Goal: Book appointment/travel/reservation

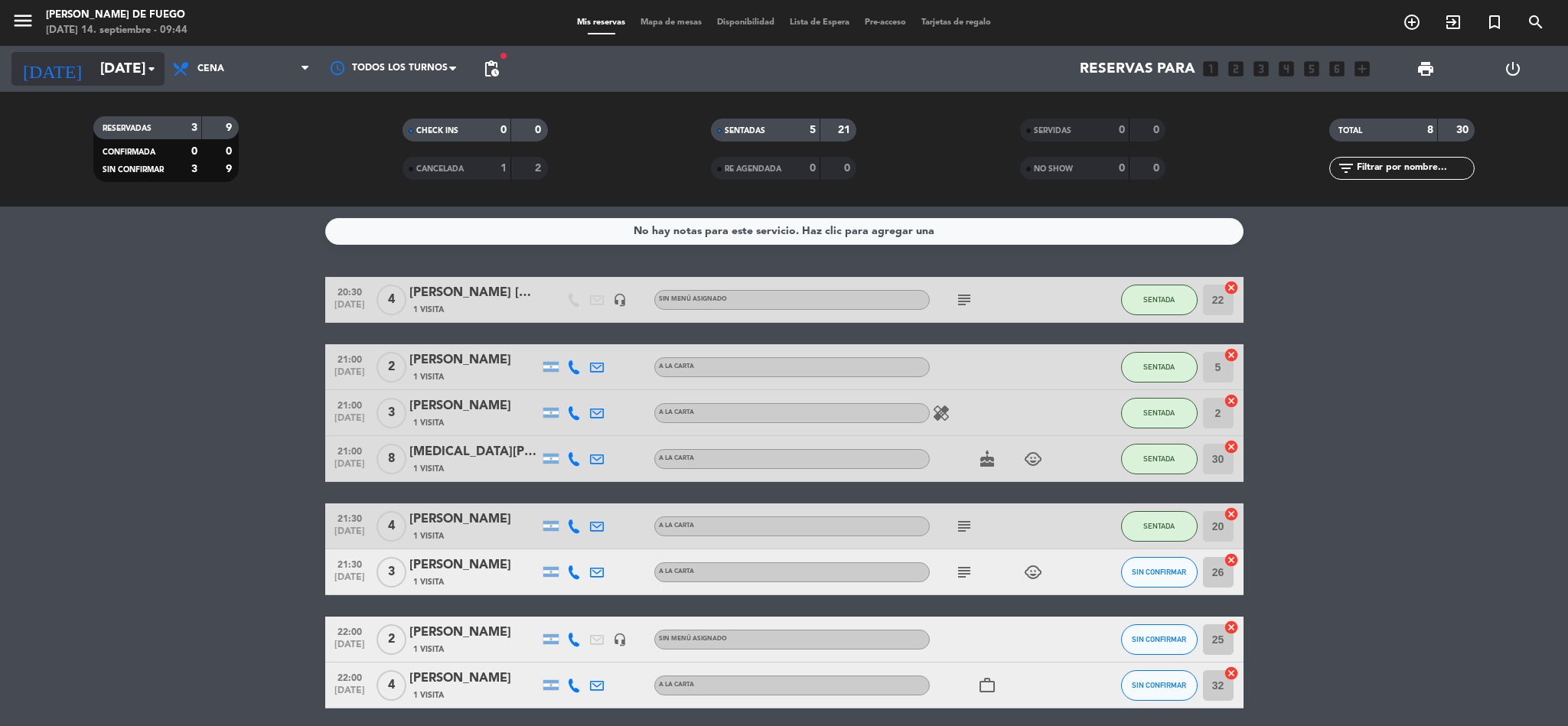
click at [93, 58] on input "[DATE]" at bounding box center [184, 69] width 184 height 32
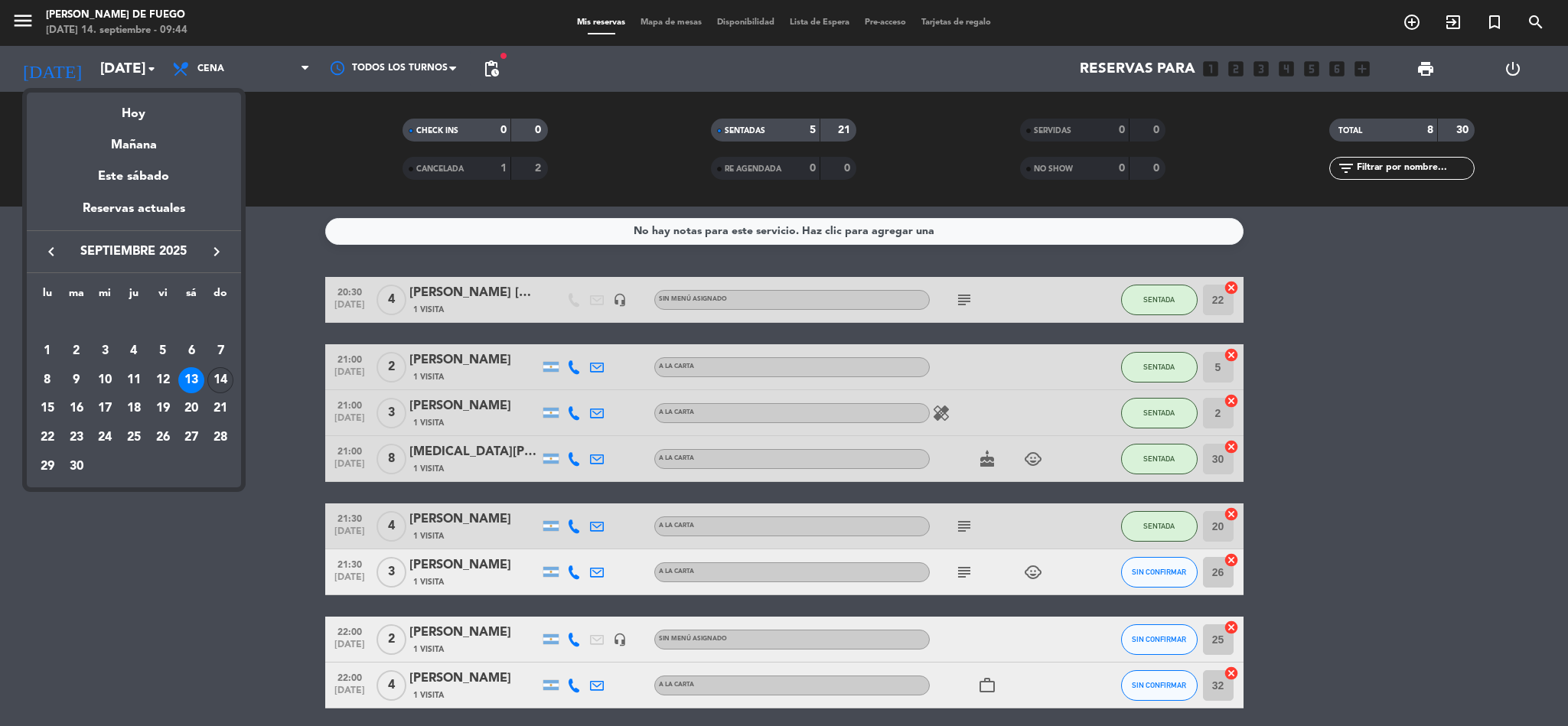
click at [214, 380] on div "14" at bounding box center [220, 380] width 26 height 26
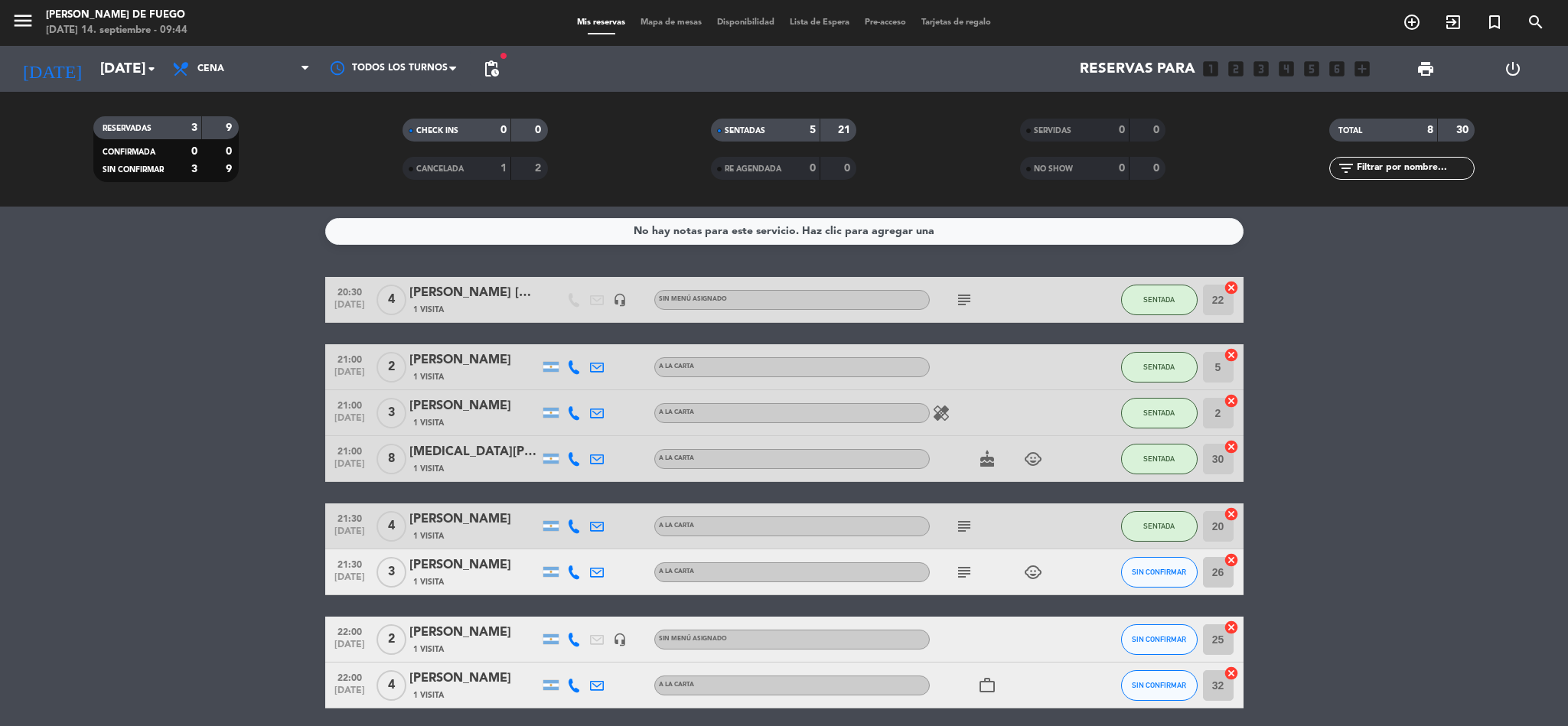
type input "[DATE]"
click at [221, 68] on span "Cena" at bounding box center [210, 69] width 27 height 11
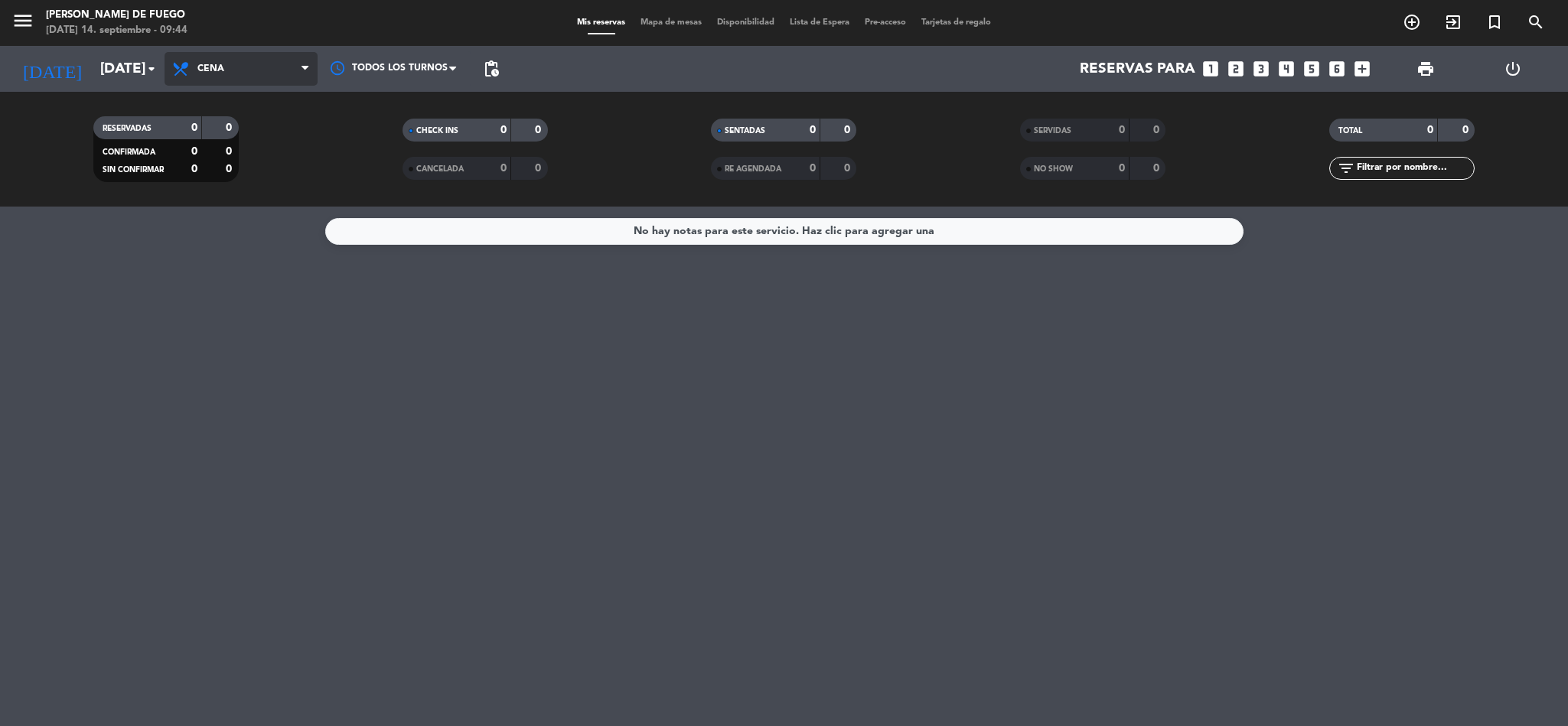
click at [241, 78] on span "Cena" at bounding box center [241, 69] width 153 height 34
click at [256, 77] on span "Cena" at bounding box center [241, 69] width 153 height 34
click at [251, 120] on div "menu [PERSON_NAME] de Fuego [DATE] 14. septiembre - 09:44 Mis reservas Mapa de …" at bounding box center [784, 103] width 1568 height 207
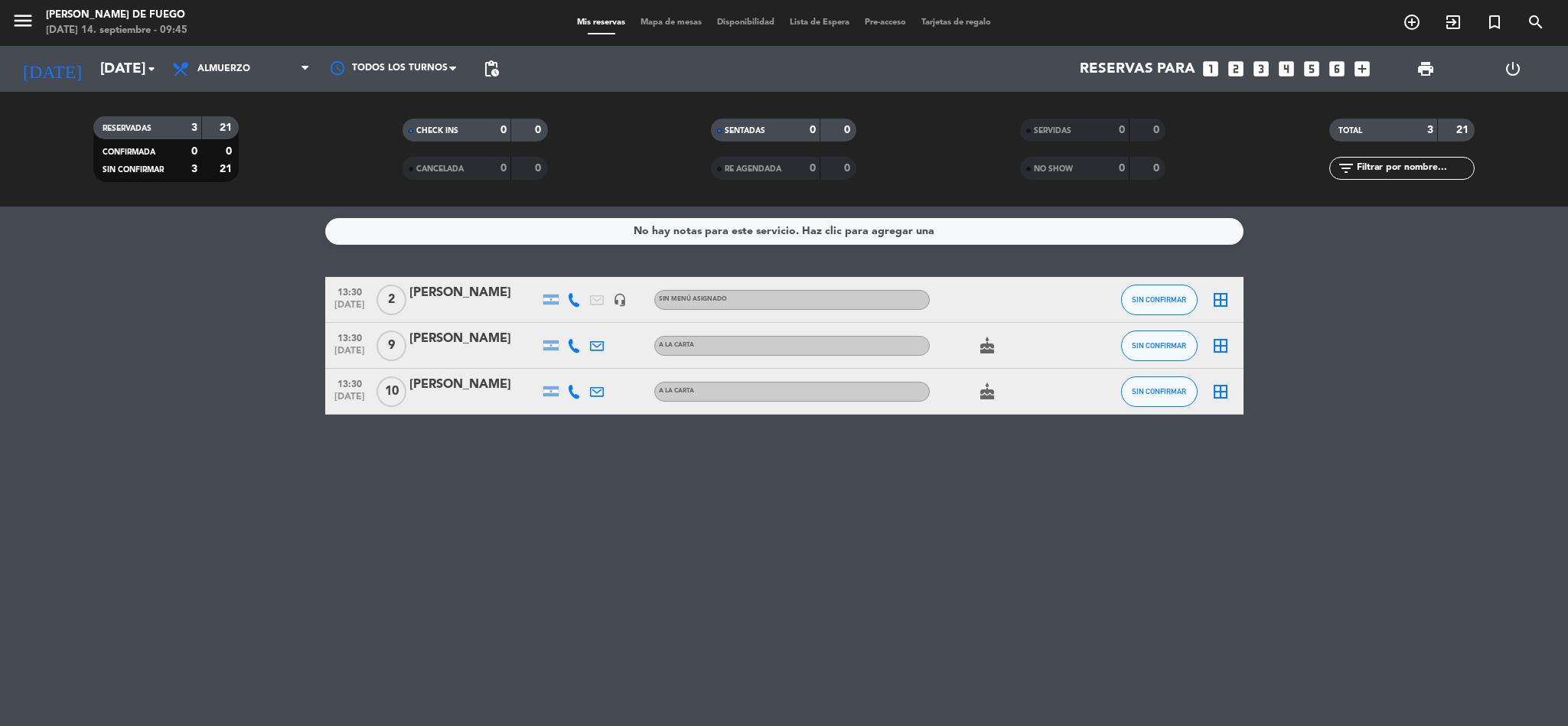
click at [577, 397] on icon at bounding box center [574, 392] width 14 height 14
click at [579, 407] on div "[PHONE_NUMBER] Copiar content_paste |" at bounding box center [573, 391] width 23 height 45
click at [572, 347] on icon at bounding box center [574, 346] width 14 height 14
drag, startPoint x: 473, startPoint y: 500, endPoint x: 456, endPoint y: 501, distance: 17.0
click at [473, 501] on div "No hay notas para este servicio. Haz clic para agregar una 13:30 [DATE] 2 [PERS…" at bounding box center [784, 466] width 1568 height 519
